Goal: Navigation & Orientation: Find specific page/section

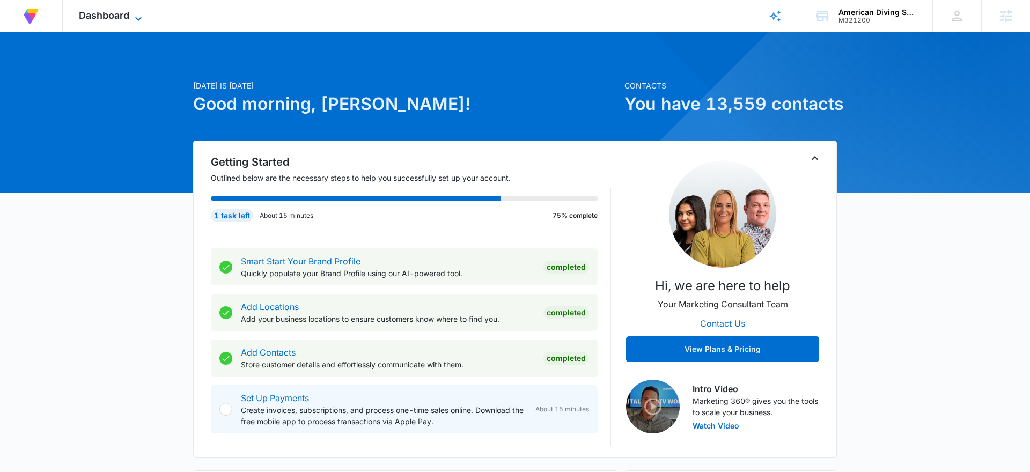
click at [101, 17] on span "Dashboard" at bounding box center [104, 15] width 50 height 11
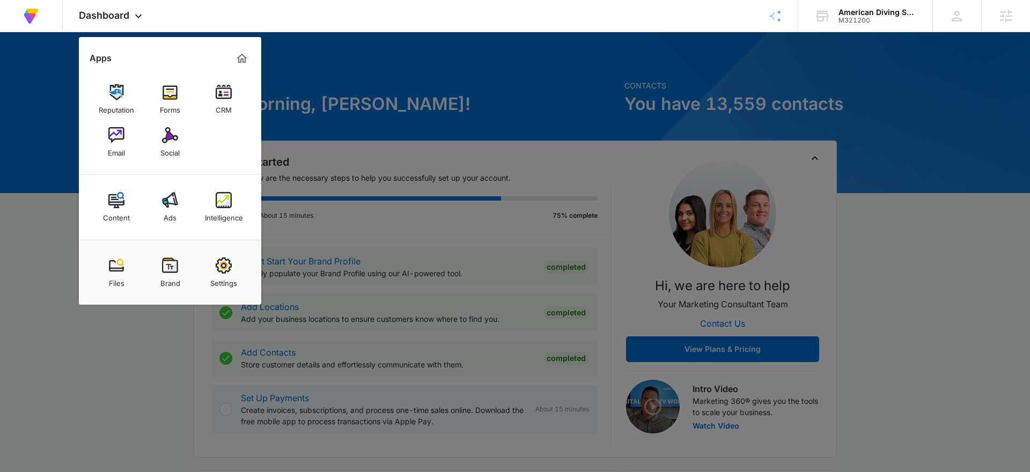
click at [115, 150] on div "Email" at bounding box center [116, 150] width 17 height 14
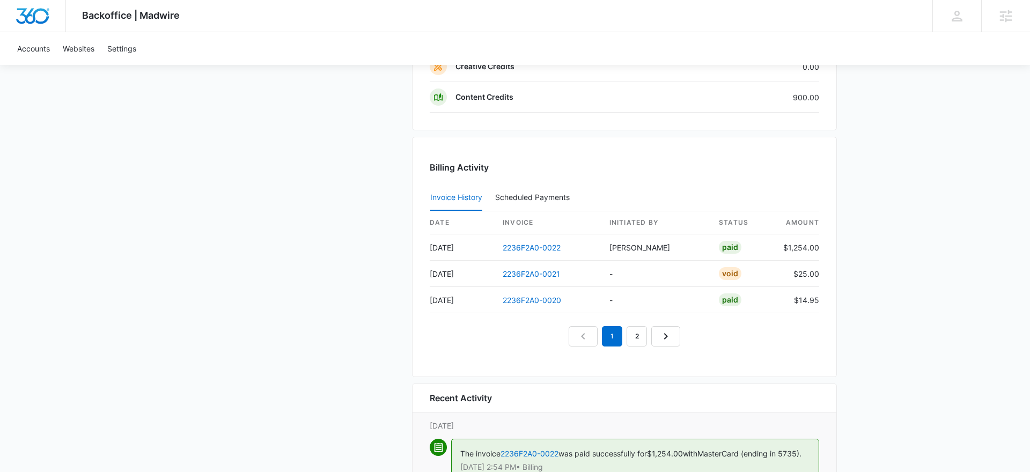
scroll to position [1215, 0]
